Goal: Navigation & Orientation: Go to known website

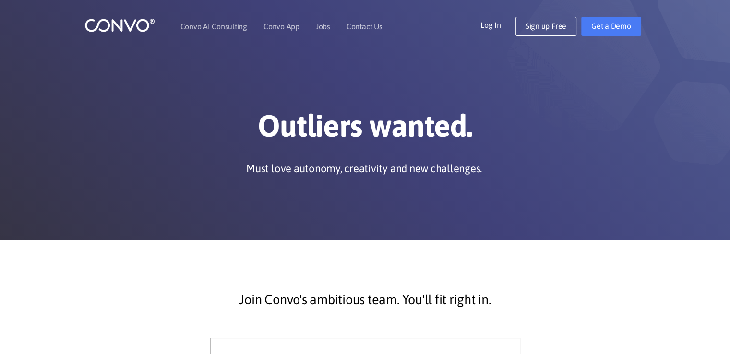
drag, startPoint x: 153, startPoint y: 100, endPoint x: 96, endPoint y: 302, distance: 209.5
click at [207, 25] on link "Convo AI Consulting" at bounding box center [214, 27] width 67 height 8
